Goal: Task Accomplishment & Management: Manage account settings

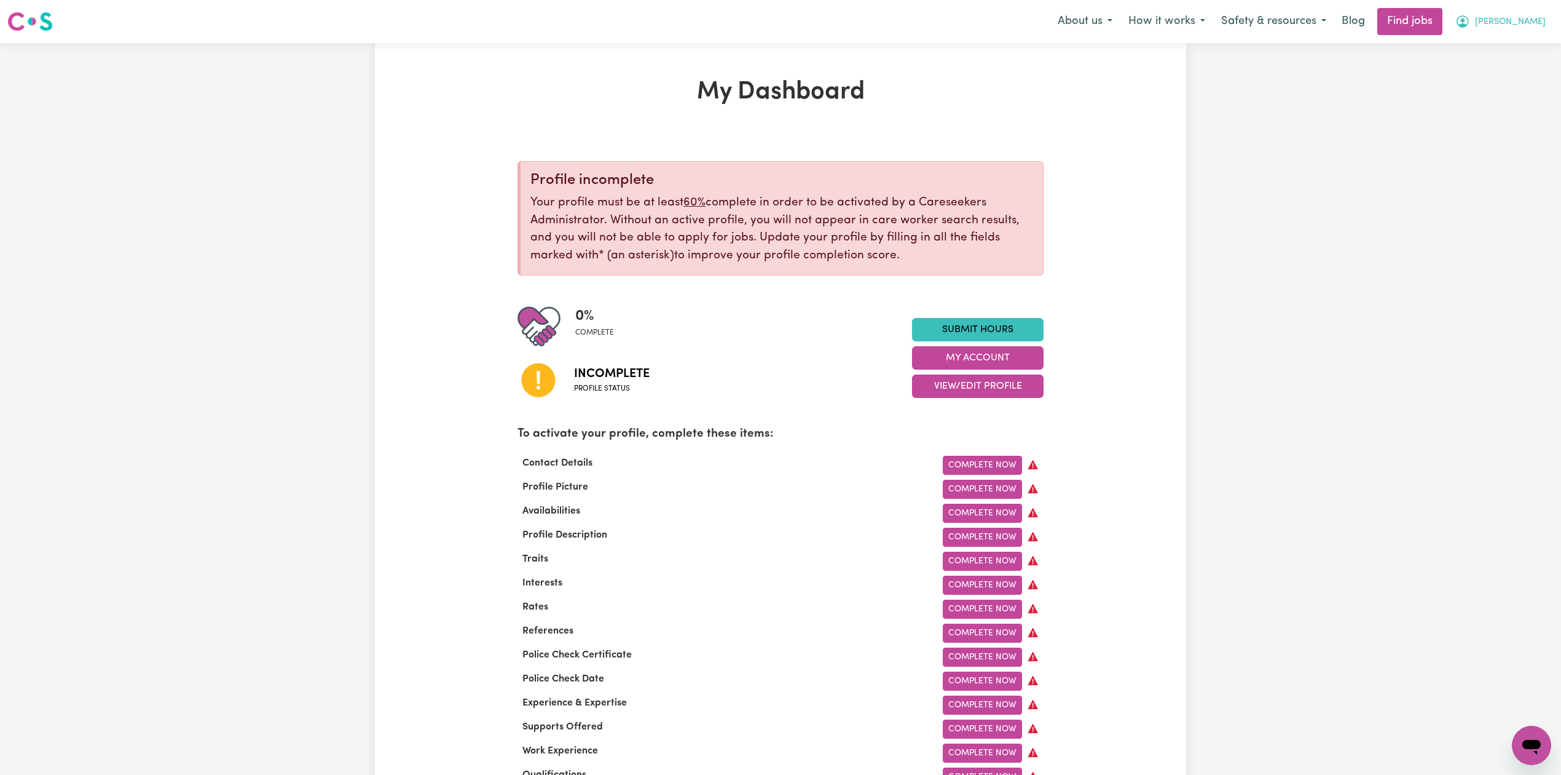
click at [1527, 21] on span "[PERSON_NAME]" at bounding box center [1510, 22] width 71 height 14
click at [1516, 97] on link "Logout" at bounding box center [1504, 93] width 97 height 23
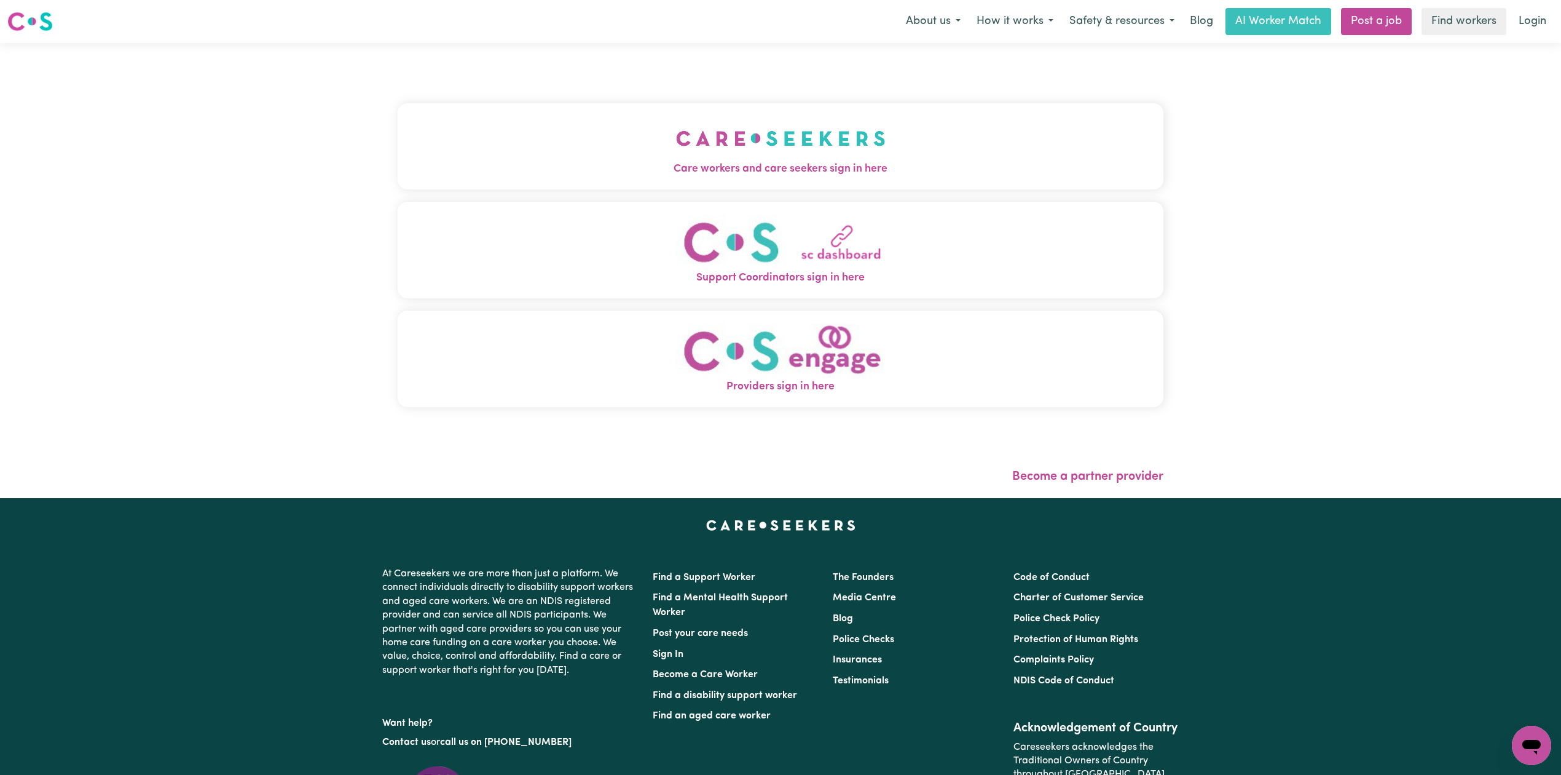
click at [697, 146] on div "Care workers and care seekers sign in here Support Coordinators sign in here Pr…" at bounding box center [780, 270] width 781 height 455
click at [574, 157] on button "Care workers and care seekers sign in here" at bounding box center [781, 146] width 766 height 86
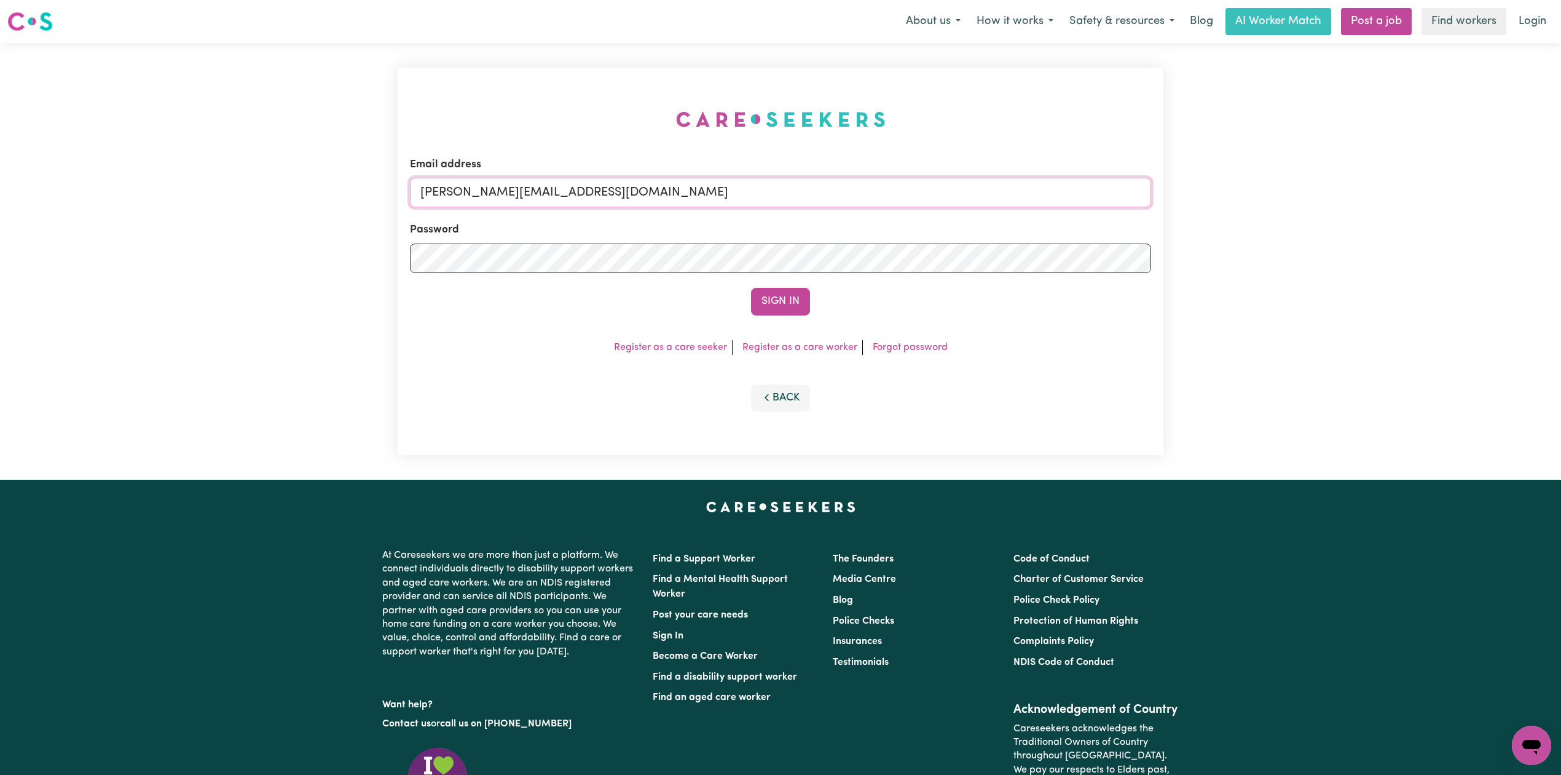
click at [611, 202] on input "[PERSON_NAME][EMAIL_ADDRESS][DOMAIN_NAME]" at bounding box center [780, 193] width 741 height 30
drag, startPoint x: 483, startPoint y: 185, endPoint x: 815, endPoint y: 200, distance: 332.3
click at [815, 200] on input "Superuser~[EMAIL_ADDRESS][DOMAIN_NAME]" at bounding box center [780, 193] width 741 height 30
type input "Superuser~[EMAIL_ADDRESS][DOMAIN_NAME]"
click at [765, 288] on button "Sign In" at bounding box center [780, 301] width 59 height 27
